Goal: Transaction & Acquisition: Purchase product/service

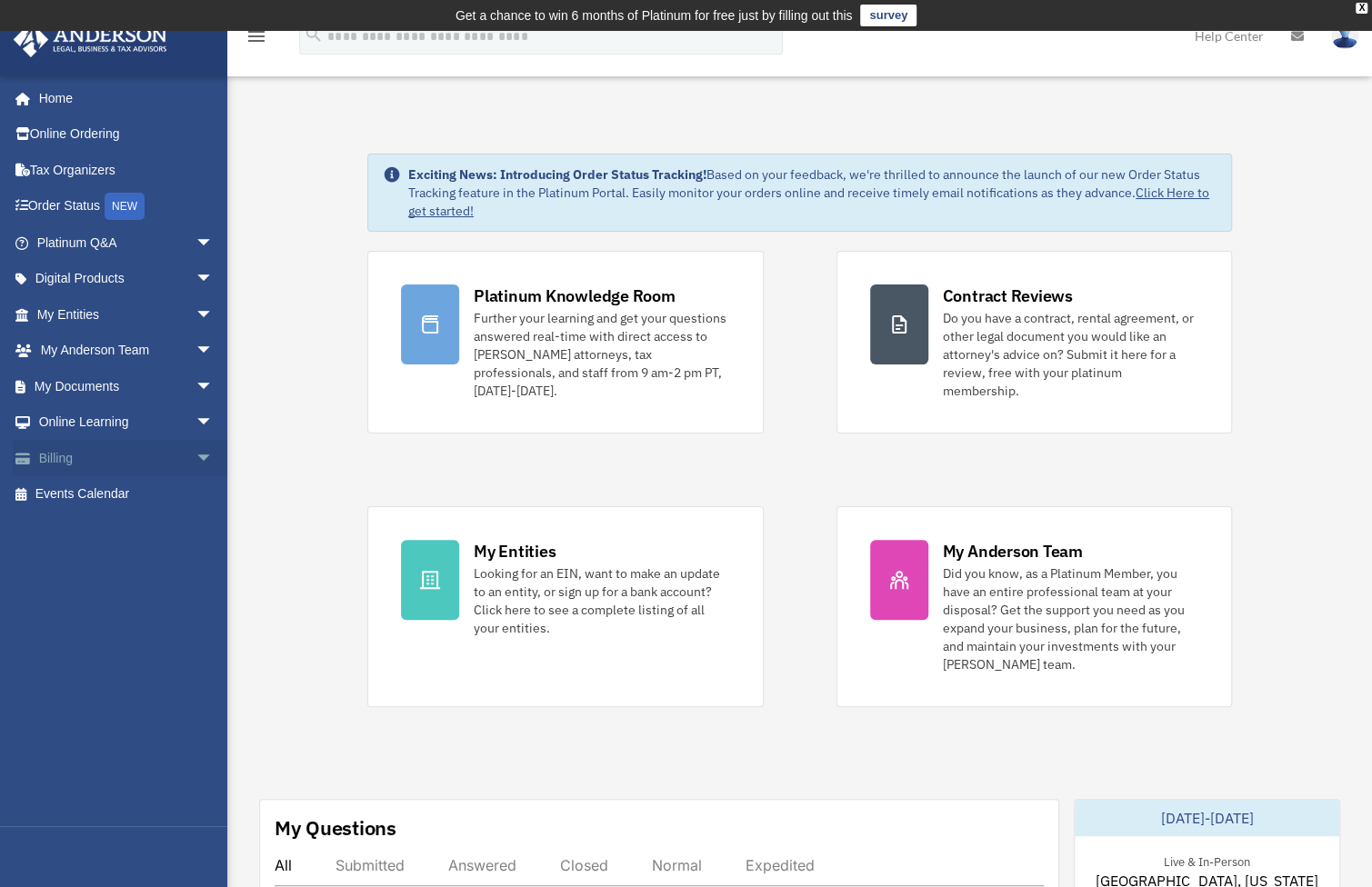
click at [85, 456] on link "Billing arrow_drop_down" at bounding box center [126, 457] width 229 height 36
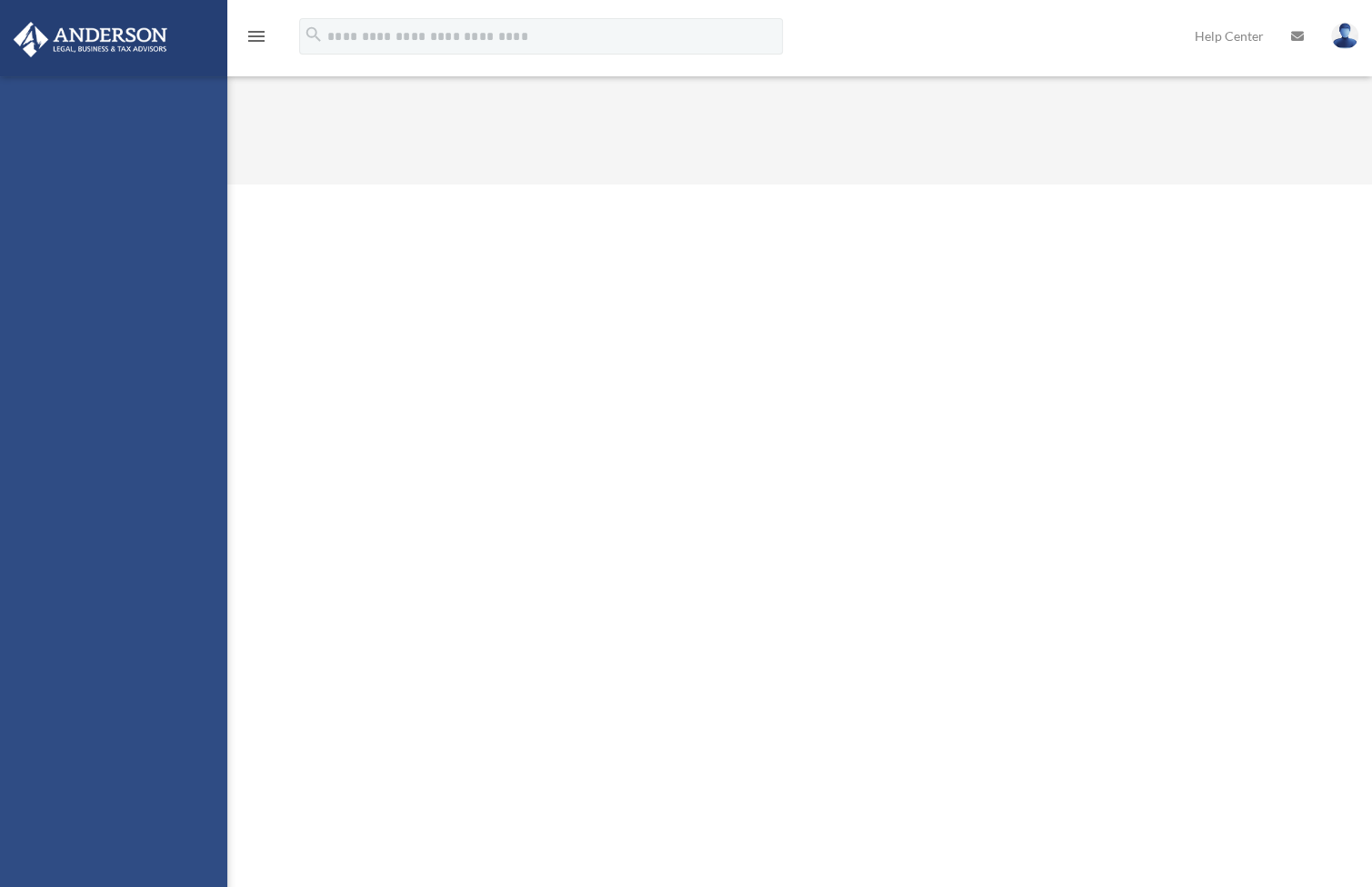
click at [201, 465] on div "[PERSON_NAME][EMAIL_ADDRESS][PERSON_NAME][DOMAIN_NAME] Sign Out [PERSON_NAME][E…" at bounding box center [114, 520] width 228 height 887
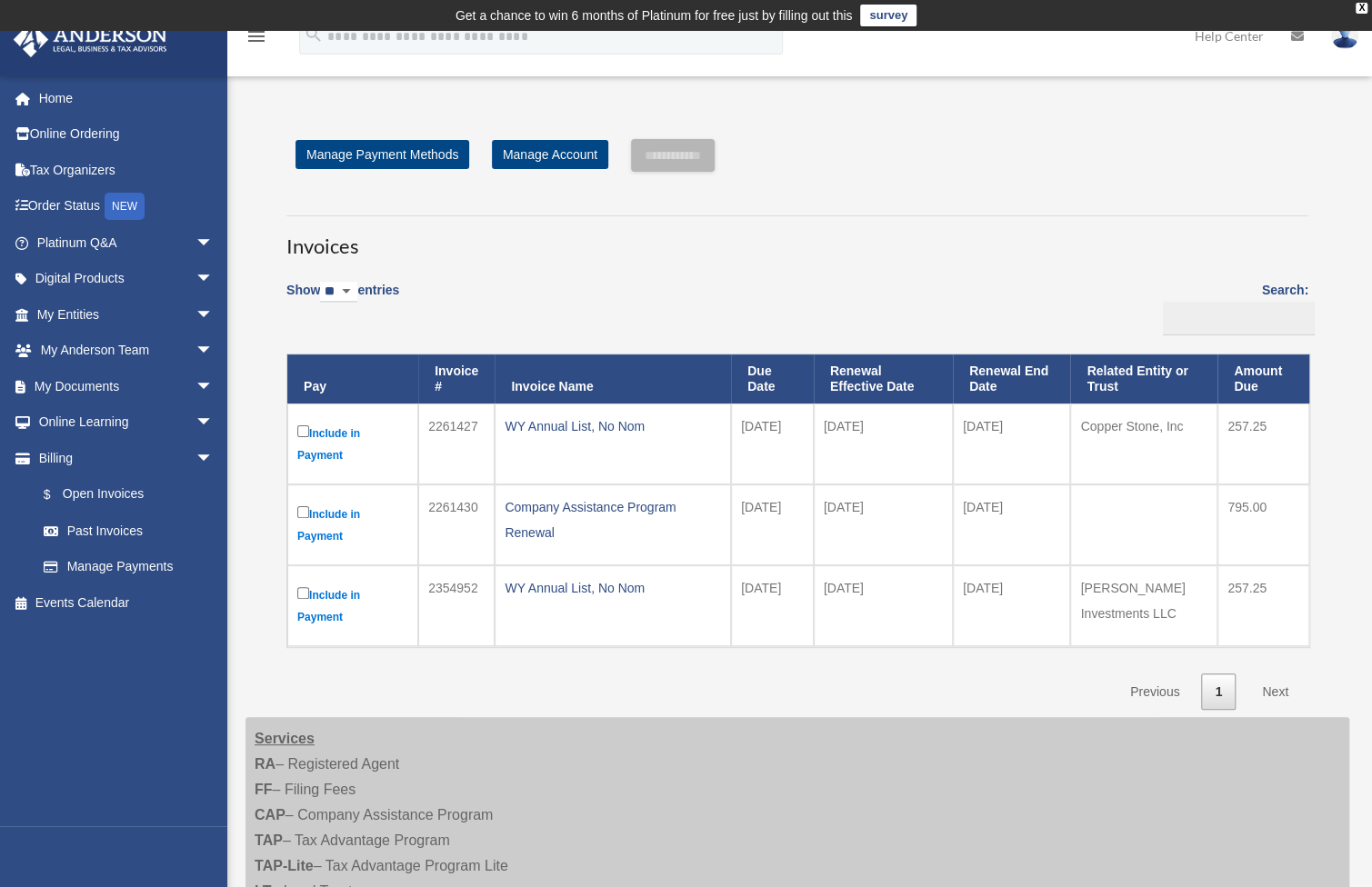
click at [871, 425] on td "[DATE]" at bounding box center [883, 444] width 139 height 81
click at [871, 425] on td "2025-11-01" at bounding box center [883, 444] width 139 height 81
drag, startPoint x: 871, startPoint y: 425, endPoint x: 924, endPoint y: 457, distance: 61.9
click at [924, 457] on td "2025-11-01" at bounding box center [883, 444] width 139 height 81
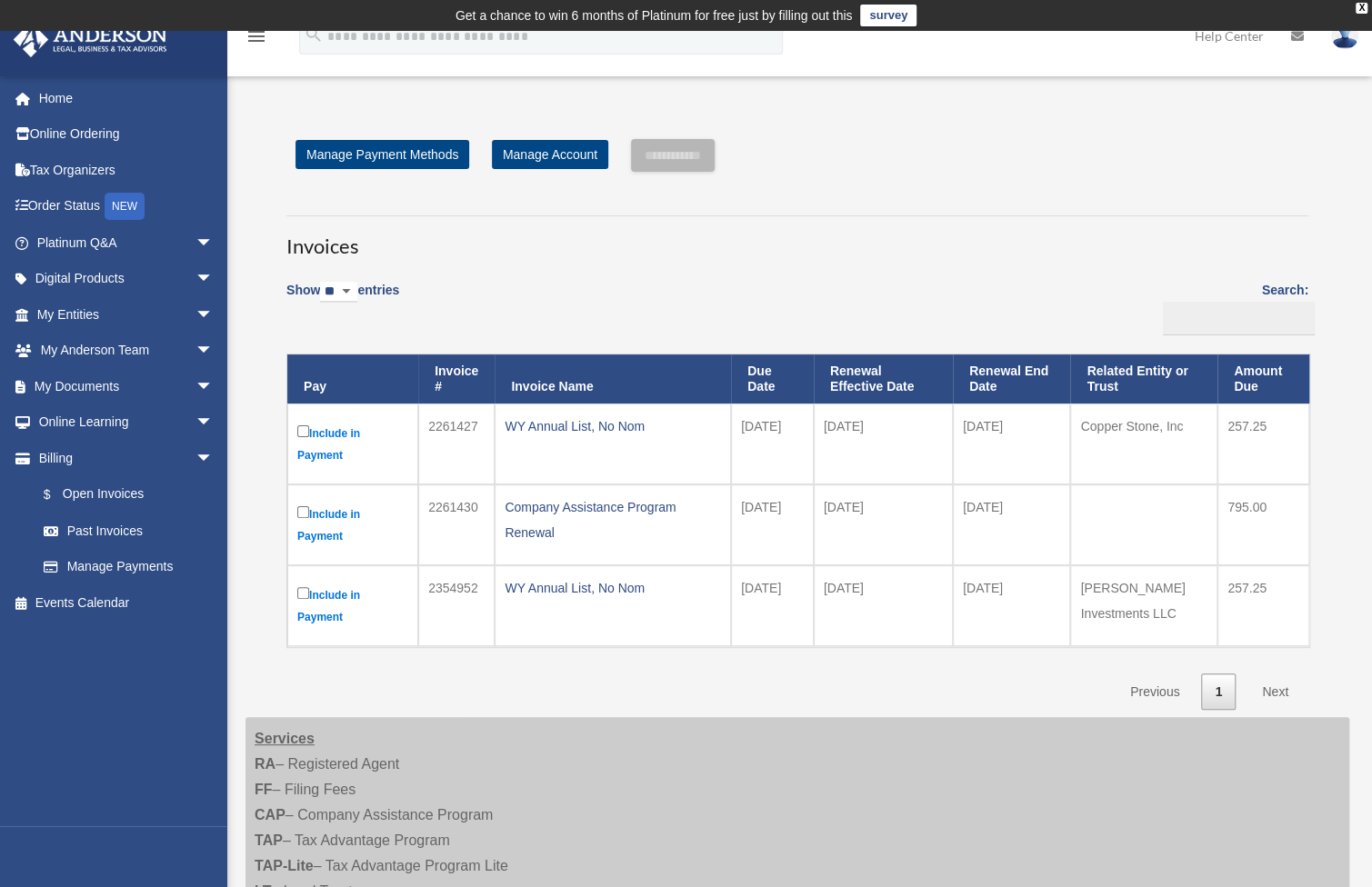
click at [1028, 414] on td "2026-10-31" at bounding box center [1012, 444] width 119 height 81
click at [715, 160] on input "**********" at bounding box center [673, 156] width 84 height 33
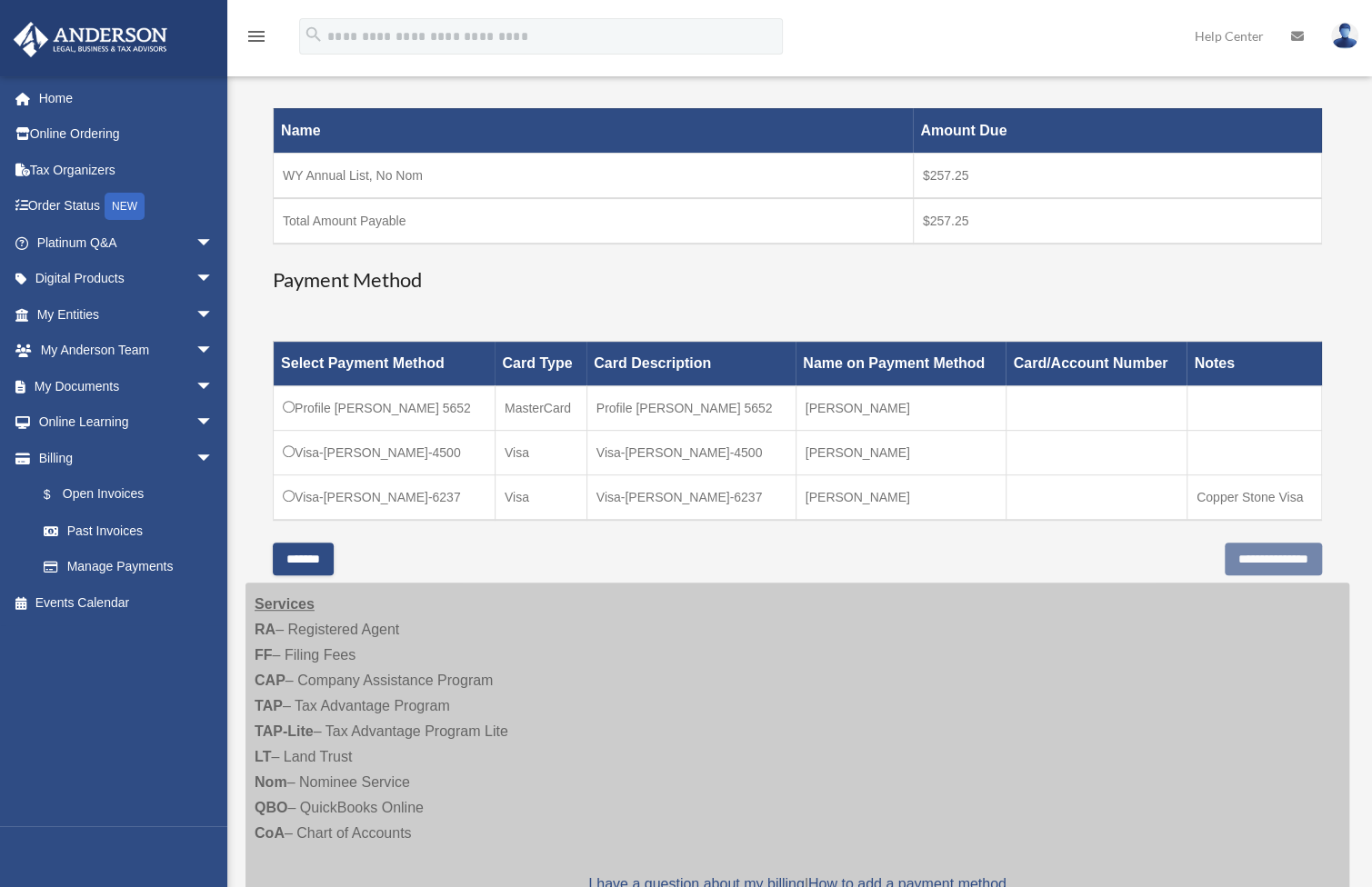
scroll to position [302, 0]
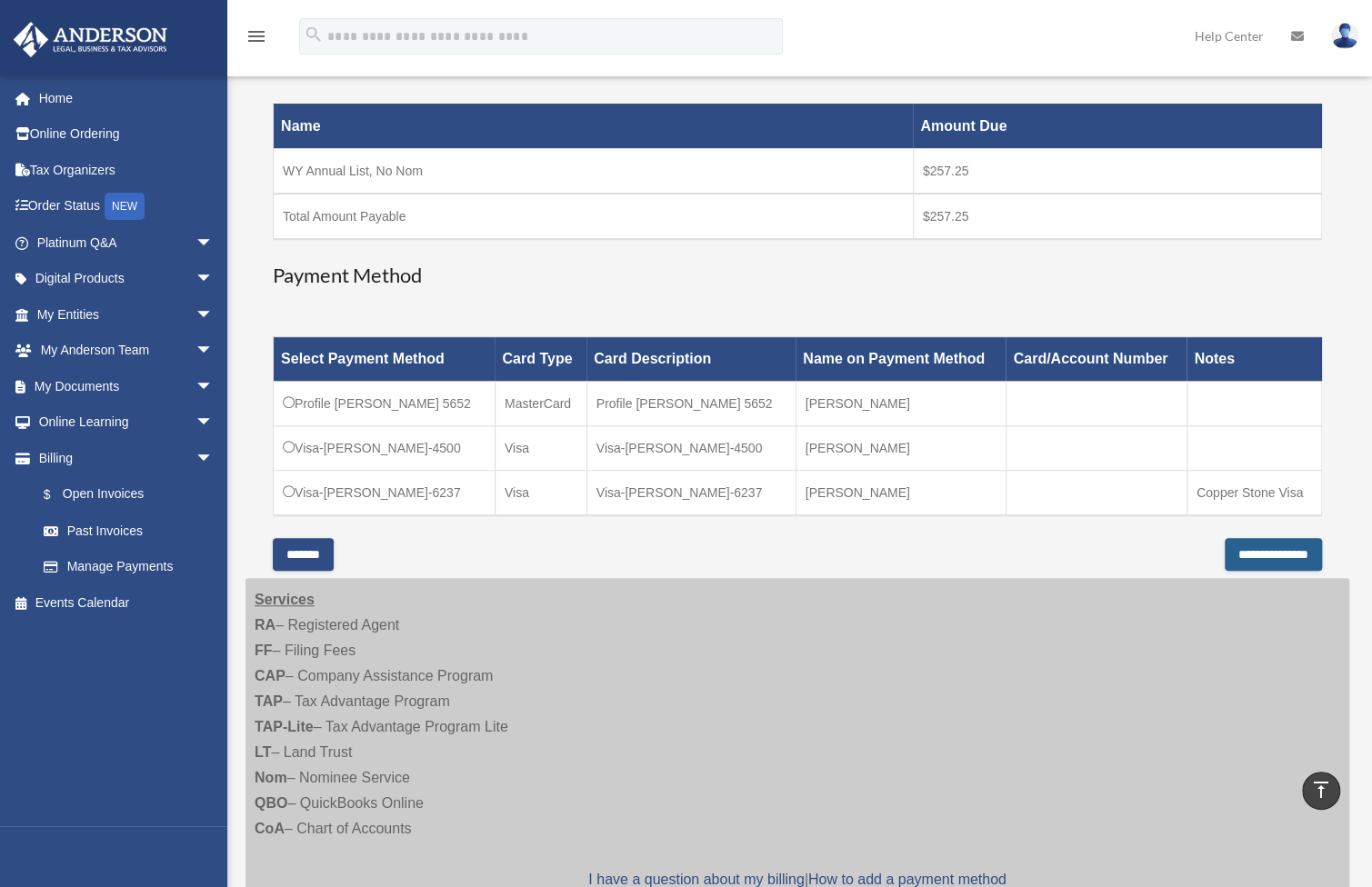
click at [1255, 550] on input "**********" at bounding box center [1274, 554] width 97 height 33
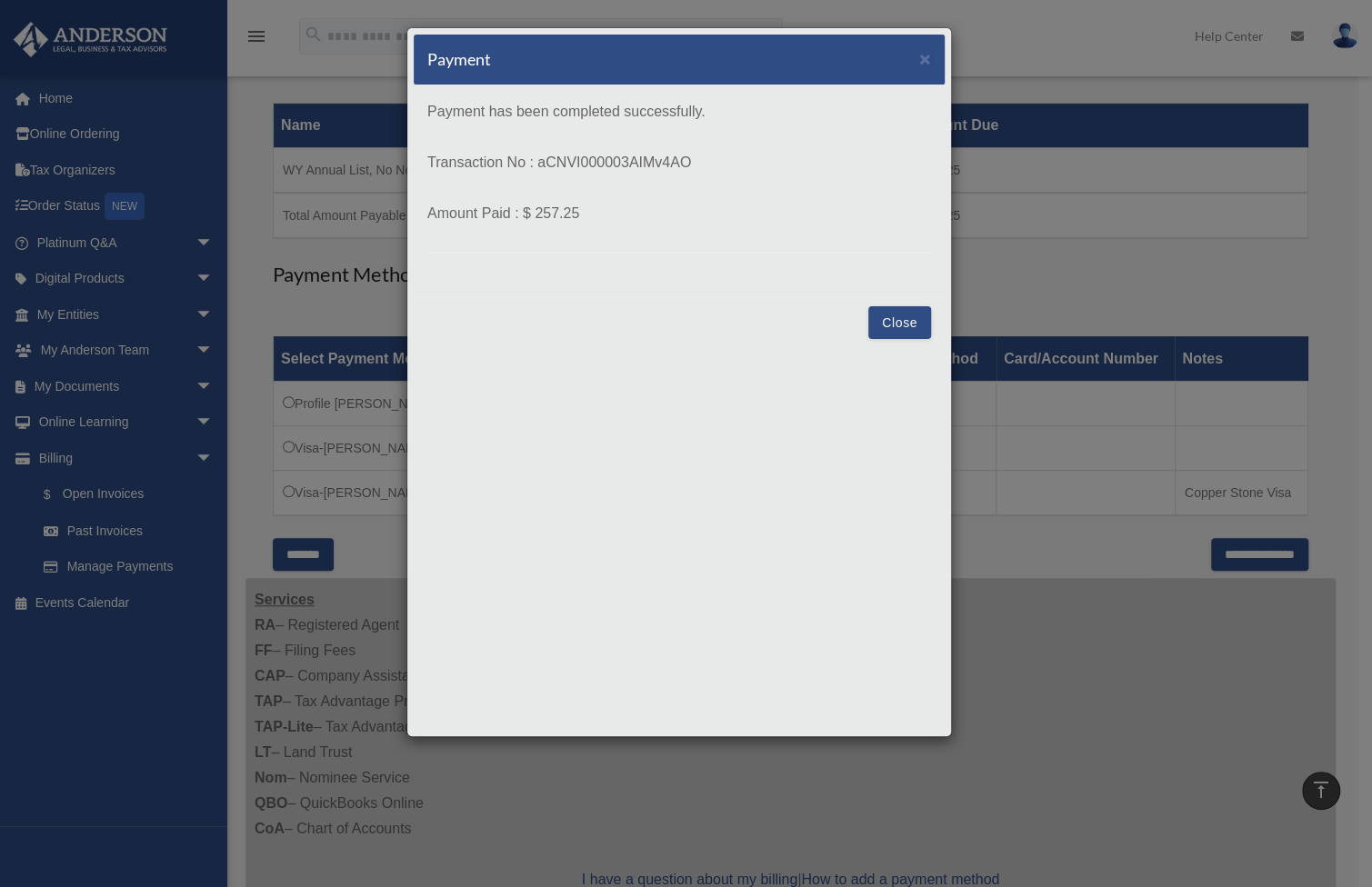
click at [883, 312] on button "Close" at bounding box center [900, 323] width 62 height 33
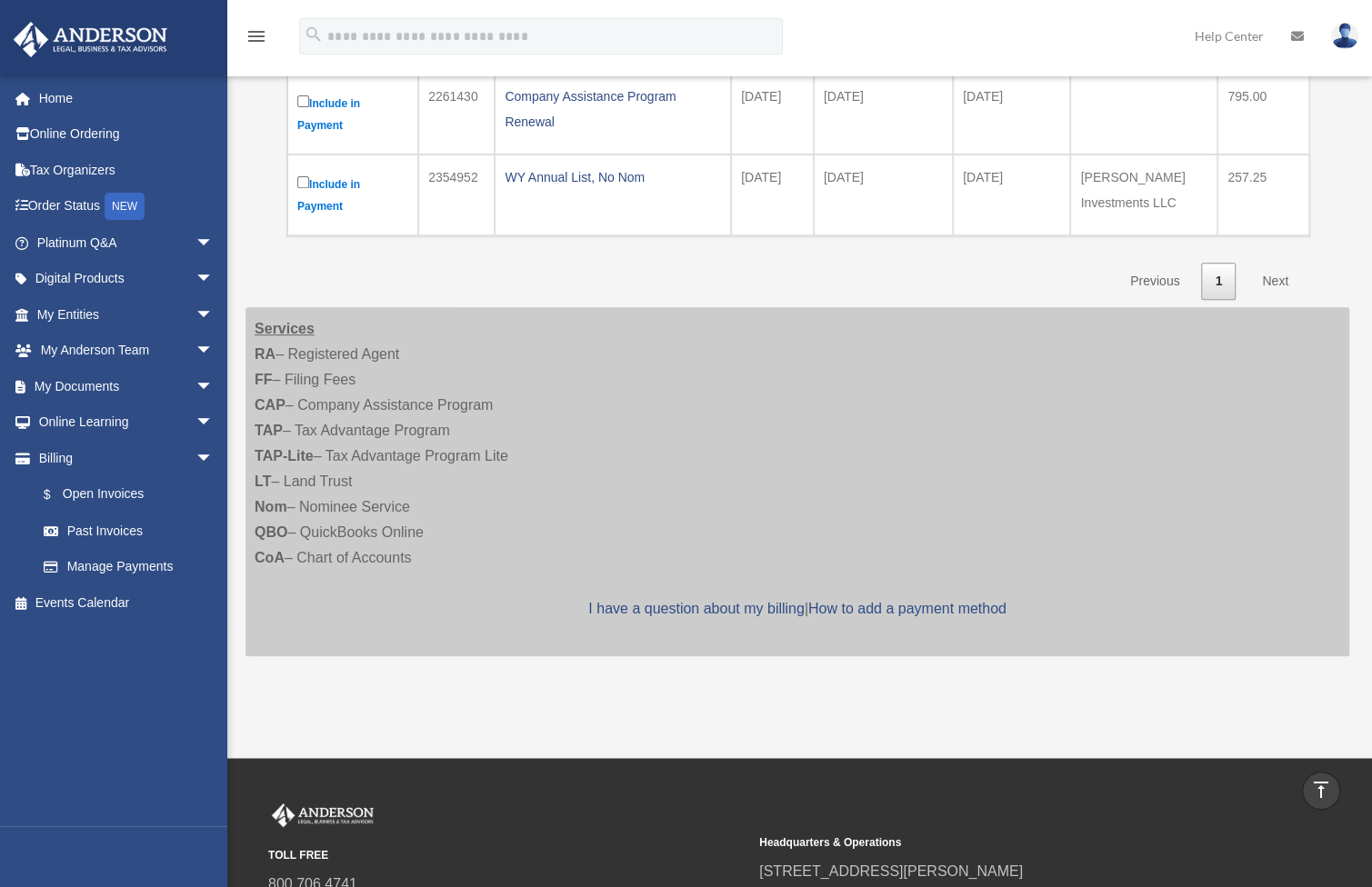
scroll to position [333, 0]
